Goal: Transaction & Acquisition: Subscribe to service/newsletter

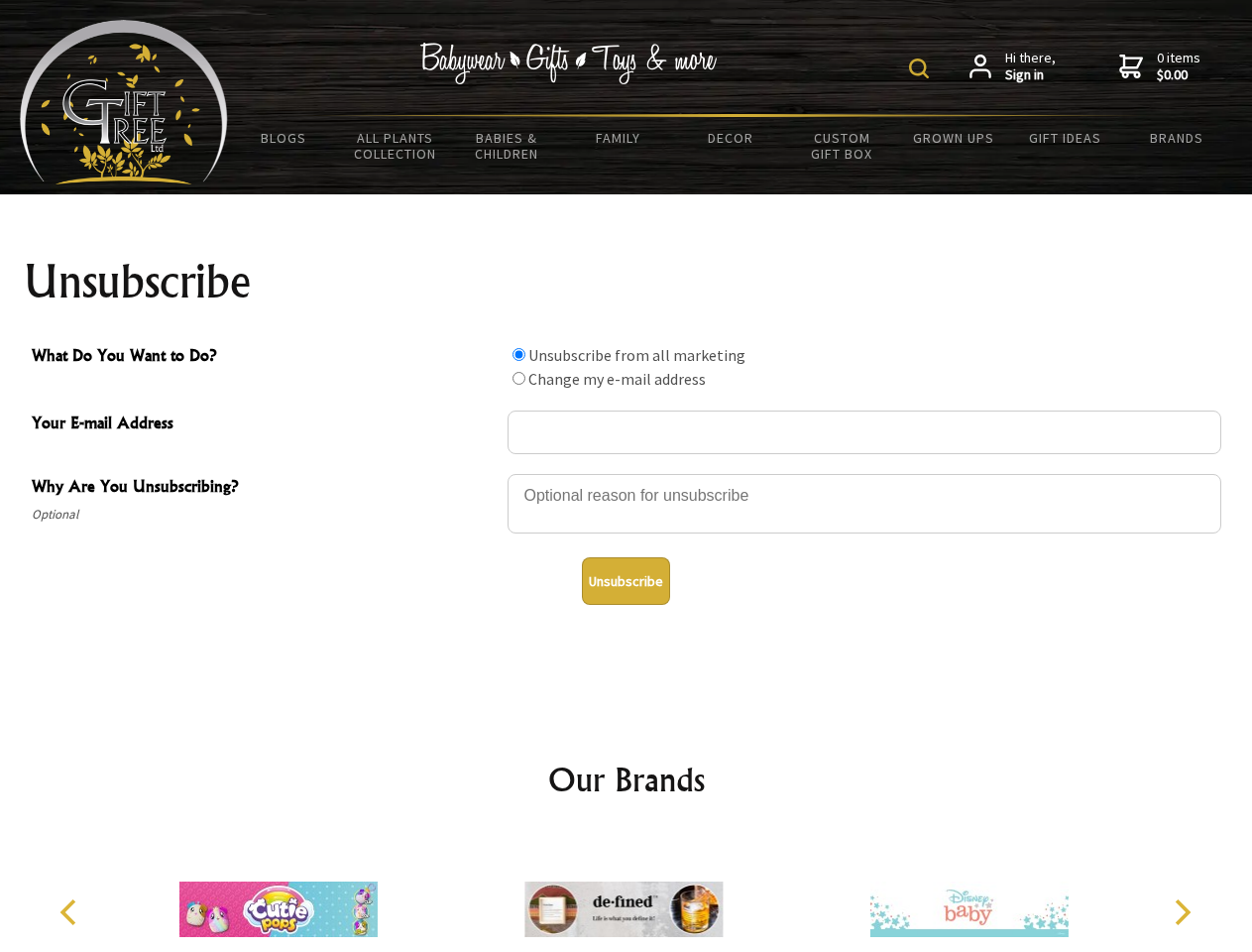
click at [922, 69] on img at bounding box center [919, 69] width 20 height 20
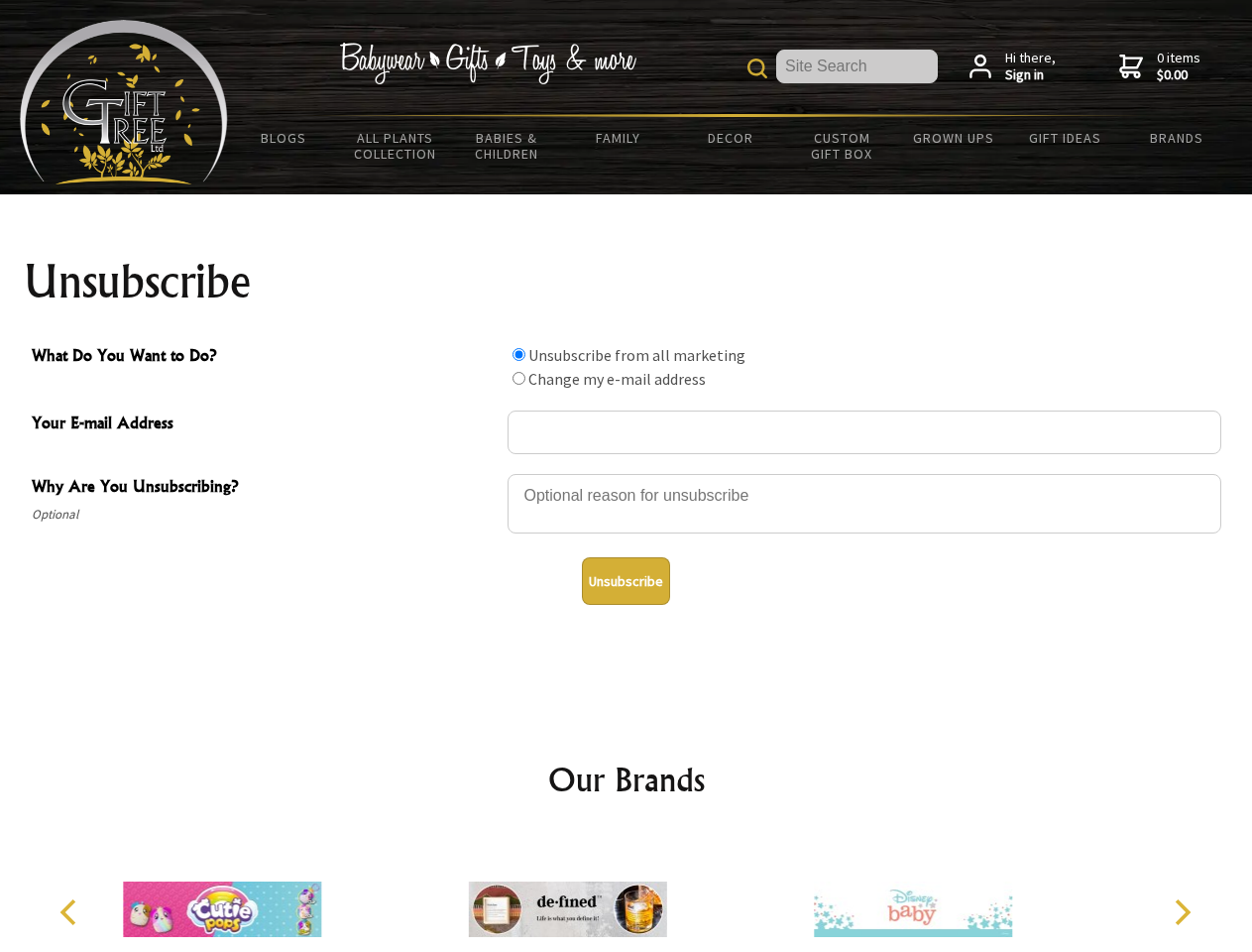
click at [626, 473] on div at bounding box center [865, 507] width 714 height 70
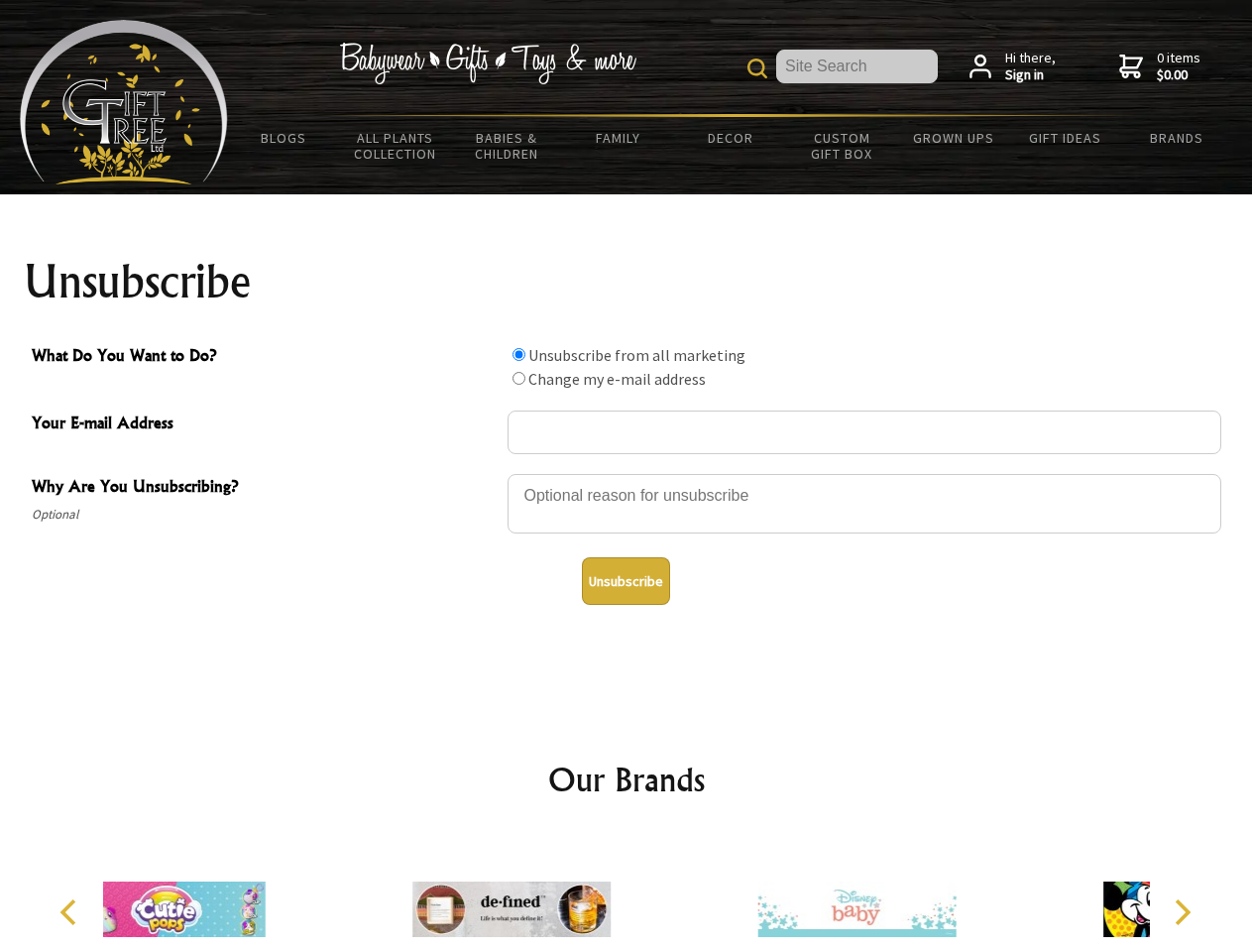
click at [519, 354] on input "What Do You Want to Do?" at bounding box center [519, 354] width 13 height 13
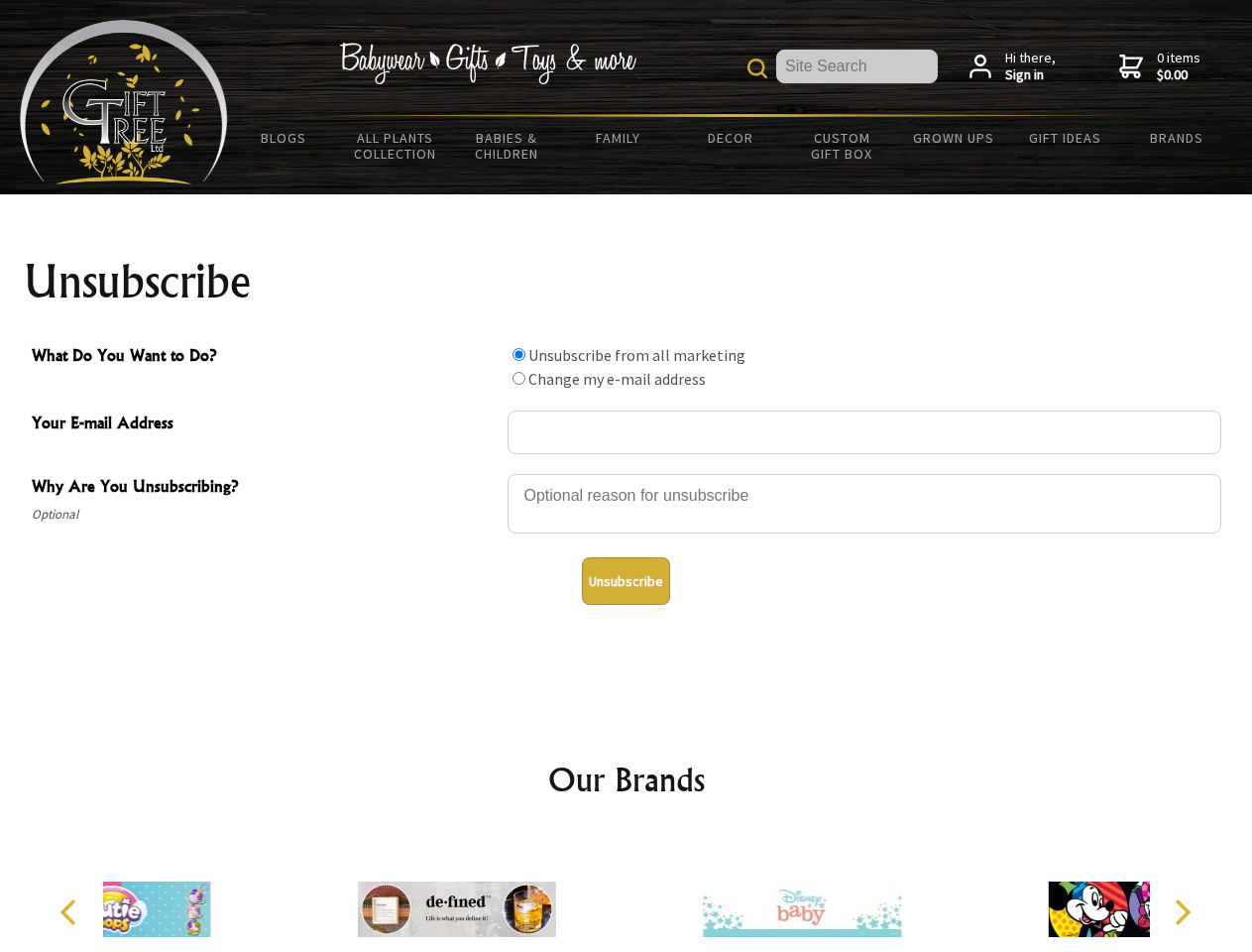
click at [519, 377] on input "What Do You Want to Do?" at bounding box center [519, 377] width 13 height 13
radio input "true"
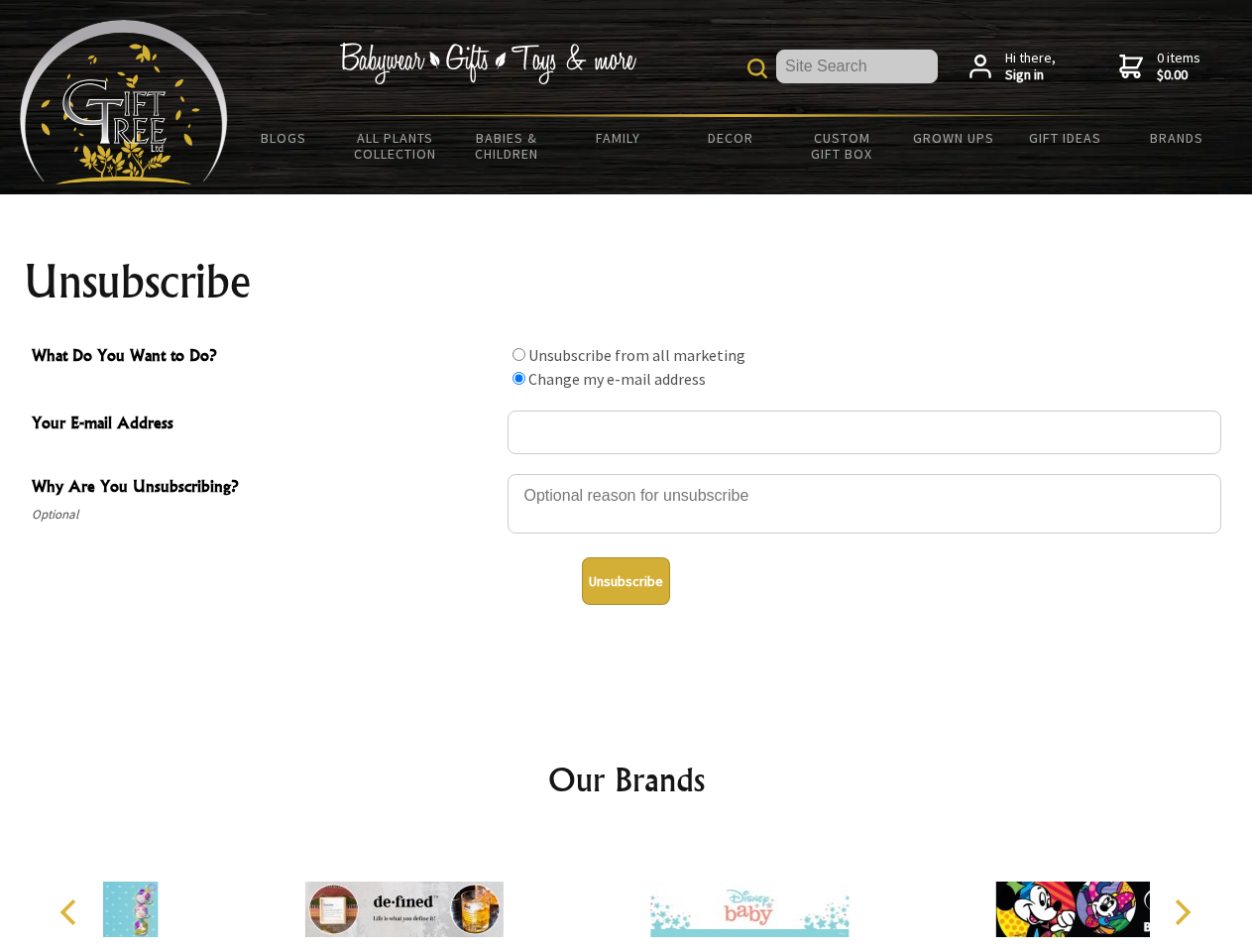
click at [626, 581] on button "Unsubscribe" at bounding box center [626, 581] width 89 height 48
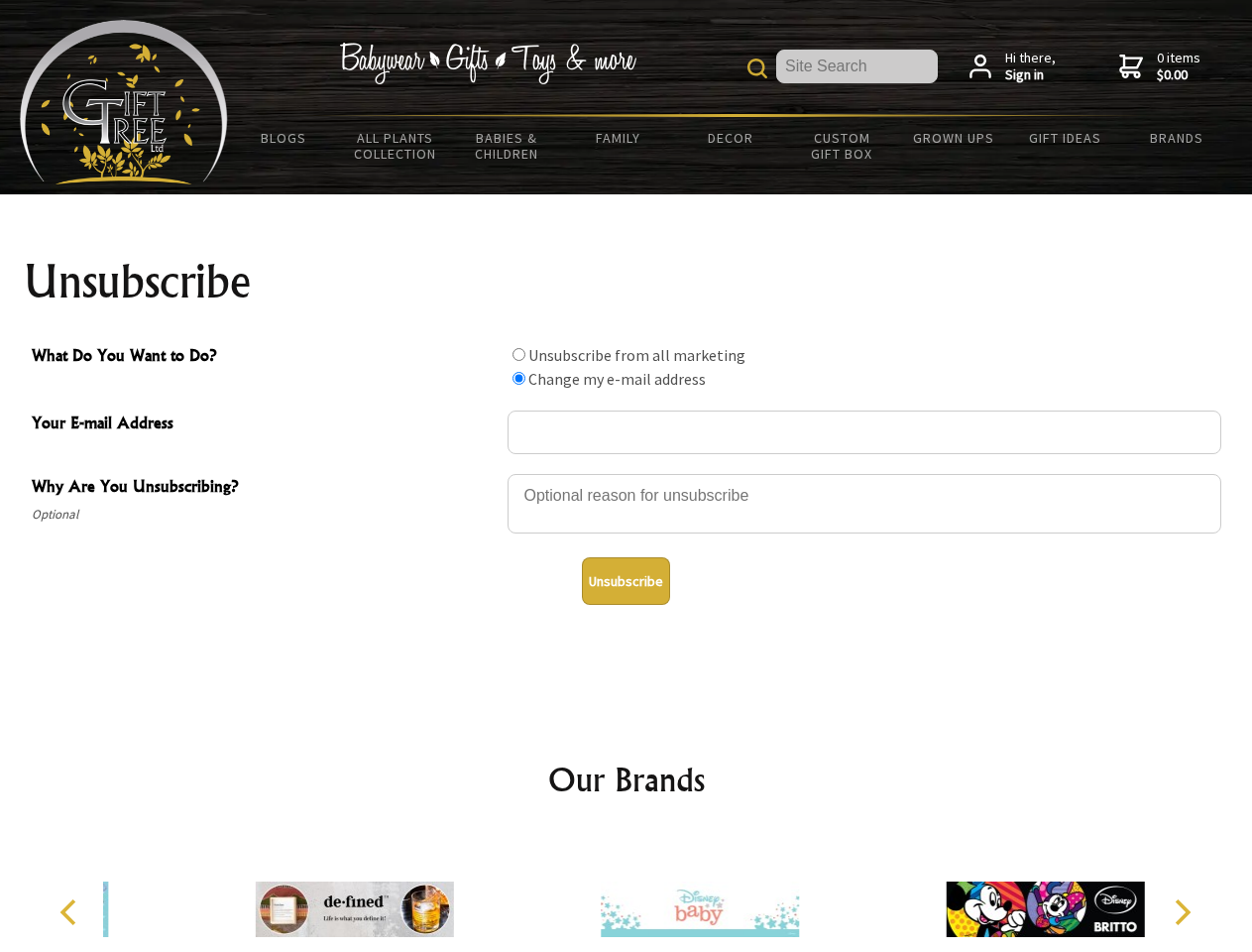
click at [72, 912] on icon "Previous" at bounding box center [71, 912] width 26 height 26
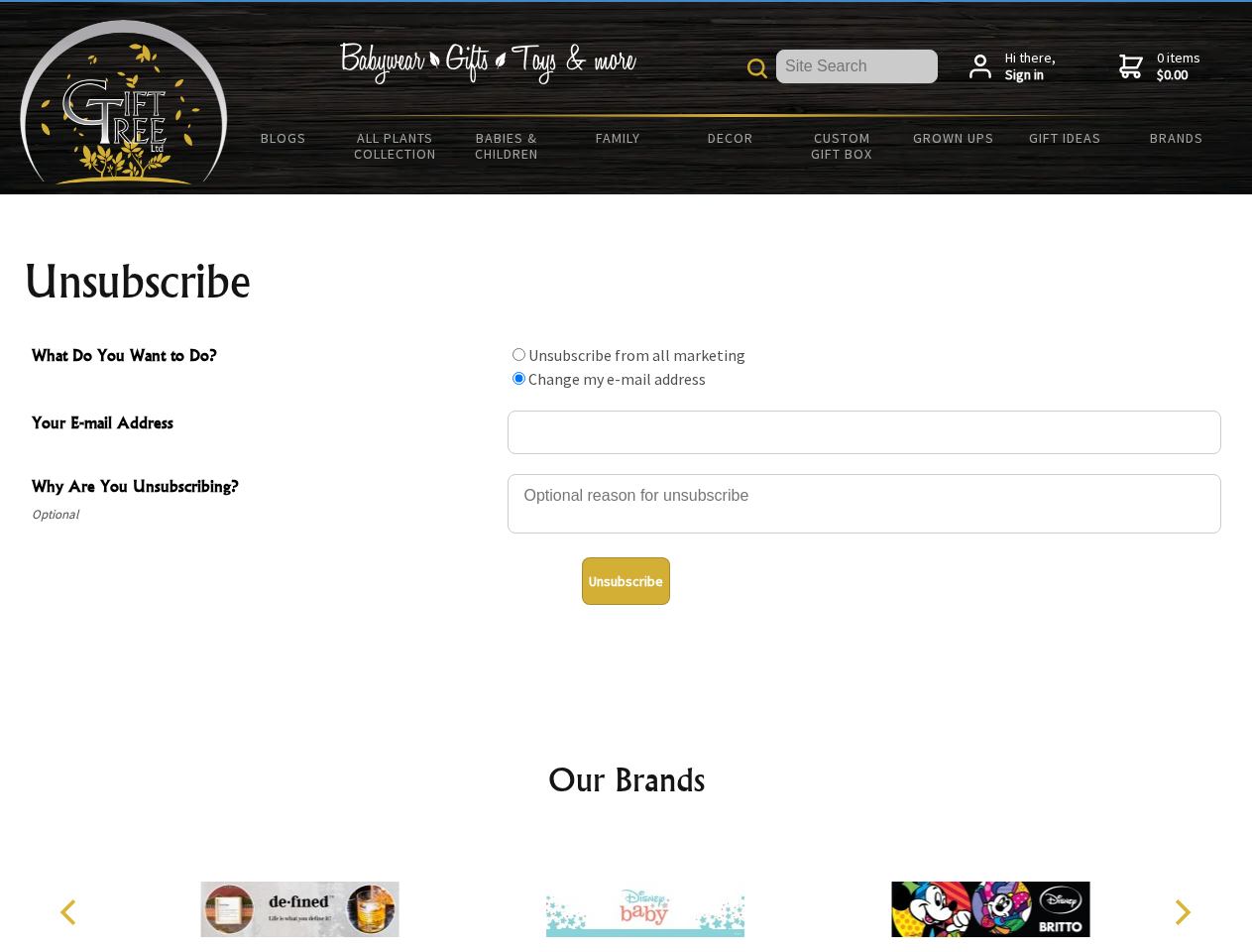
click at [1182, 912] on icon "Next" at bounding box center [1181, 912] width 26 height 26
